Goal: Transaction & Acquisition: Purchase product/service

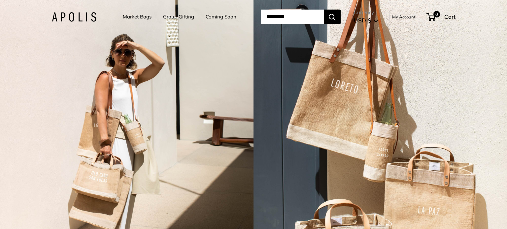
click at [140, 16] on link "Market Bags" at bounding box center [137, 16] width 29 height 9
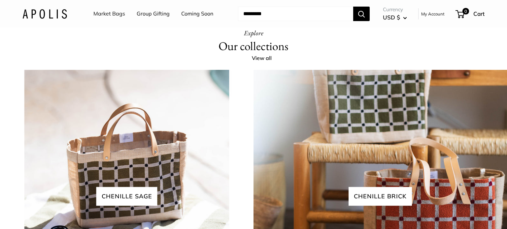
scroll to position [1272, 0]
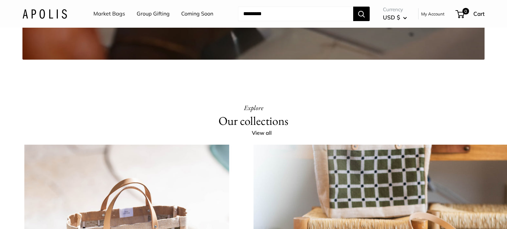
click at [113, 14] on link "Market Bags" at bounding box center [109, 14] width 32 height 10
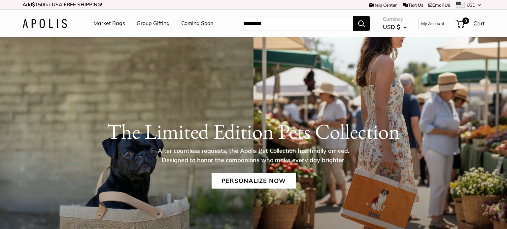
click at [122, 23] on link "Market Bags" at bounding box center [109, 23] width 32 height 10
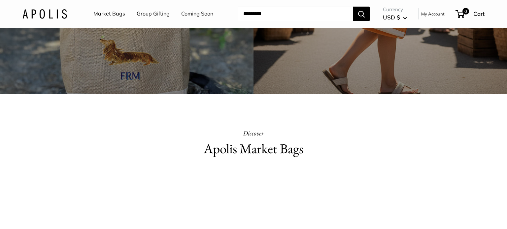
scroll to position [276, 0]
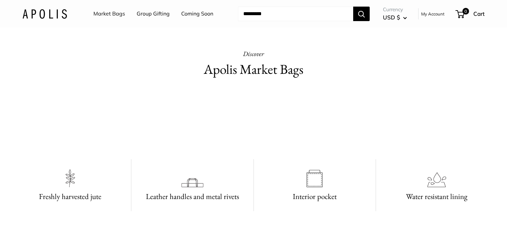
click at [268, 146] on video at bounding box center [253, 120] width 99 height 49
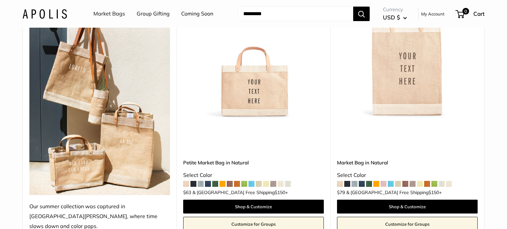
scroll to position [161, 0]
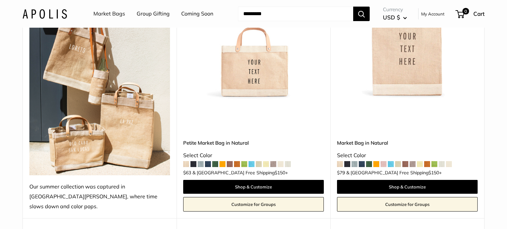
click at [419, 161] on span at bounding box center [420, 164] width 6 height 6
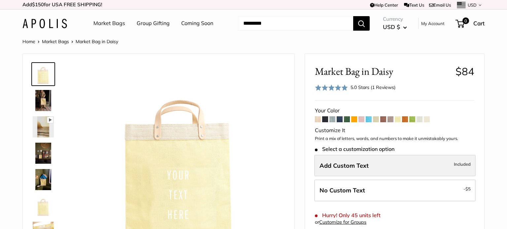
click at [353, 165] on span "Add Custom Text" at bounding box center [343, 166] width 49 height 8
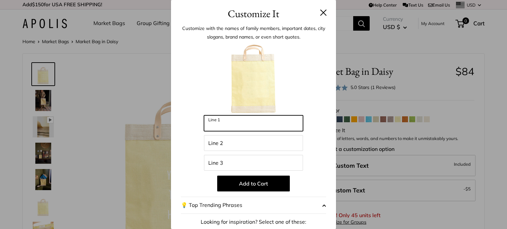
click at [243, 126] on input "Line 1" at bounding box center [253, 123] width 99 height 16
type input "*******"
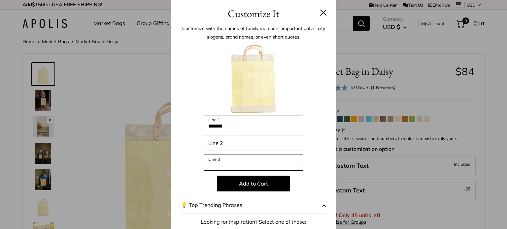
click at [229, 162] on input "Line 3" at bounding box center [253, 163] width 99 height 16
type input "********"
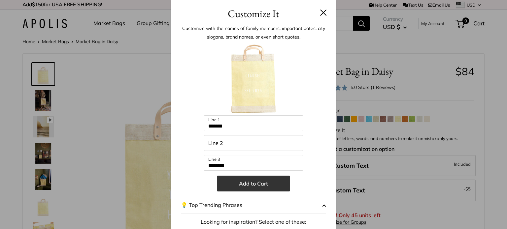
click at [253, 182] on button "Add to Cart" at bounding box center [253, 184] width 73 height 16
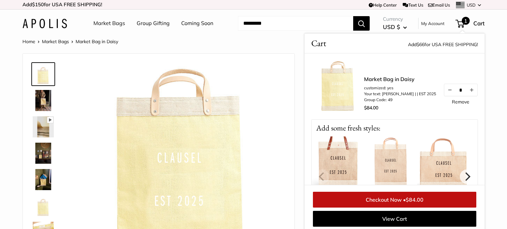
click at [388, 198] on link "Checkout Now • $84.00" at bounding box center [394, 200] width 163 height 16
